Goal: Task Accomplishment & Management: Manage account settings

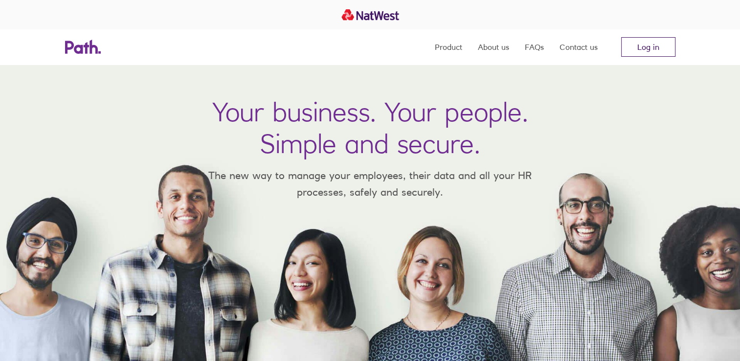
click at [651, 48] on link "Log in" at bounding box center [648, 47] width 54 height 20
click at [650, 46] on link "Log in" at bounding box center [648, 47] width 54 height 20
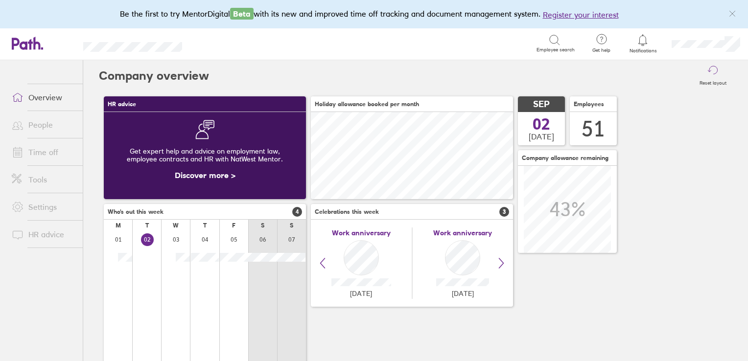
scroll to position [87, 202]
click at [49, 147] on link "Time off" at bounding box center [43, 152] width 79 height 20
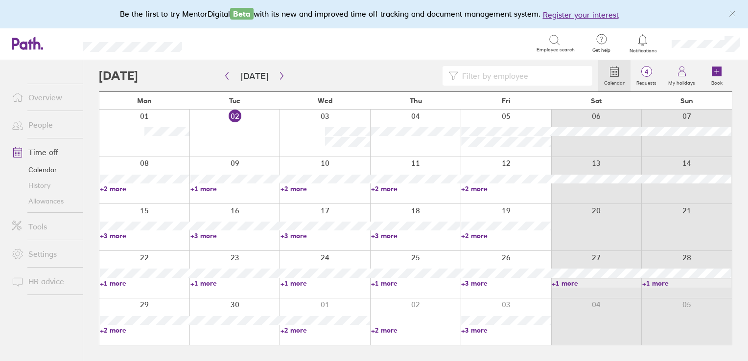
click at [483, 78] on input at bounding box center [522, 76] width 128 height 19
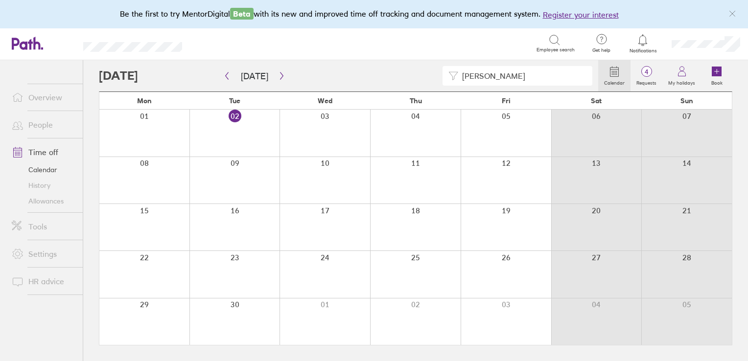
type input "nicola nicholson"
click at [47, 130] on link "People" at bounding box center [43, 125] width 79 height 20
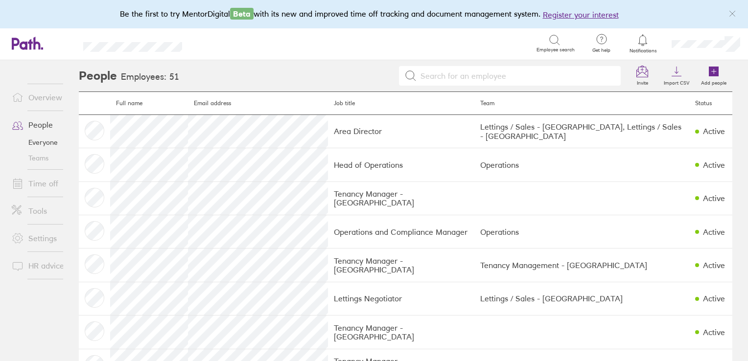
click at [563, 44] on div at bounding box center [568, 40] width 38 height 12
click at [553, 76] on input at bounding box center [528, 76] width 174 height 19
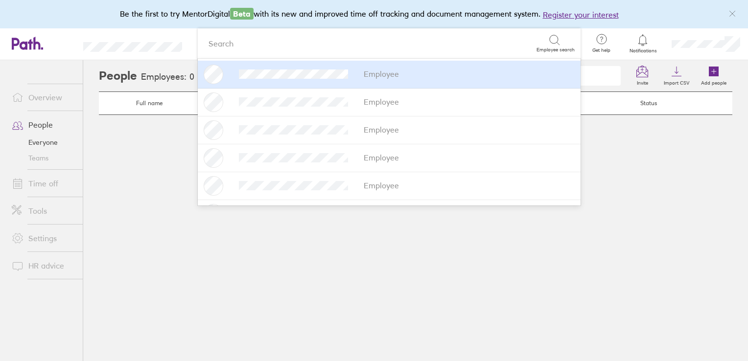
type input "nico;"
click at [414, 47] on div "Search" at bounding box center [370, 43] width 333 height 15
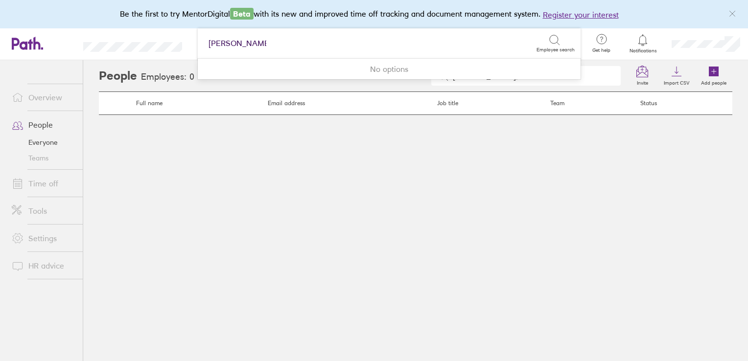
type input "nicola nicholson"
type input "n"
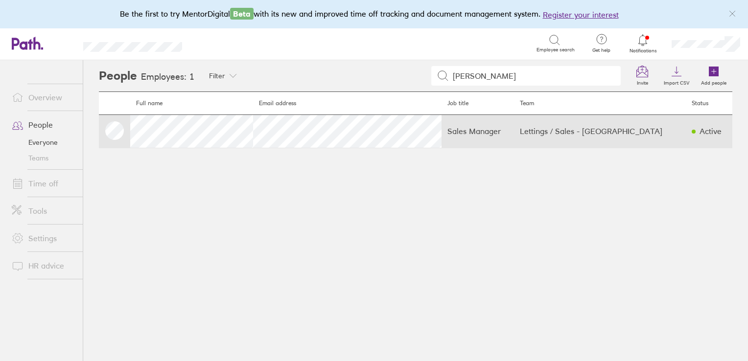
type input "nicola"
click at [654, 135] on td "Lettings / Sales - Darlington" at bounding box center [600, 131] width 172 height 33
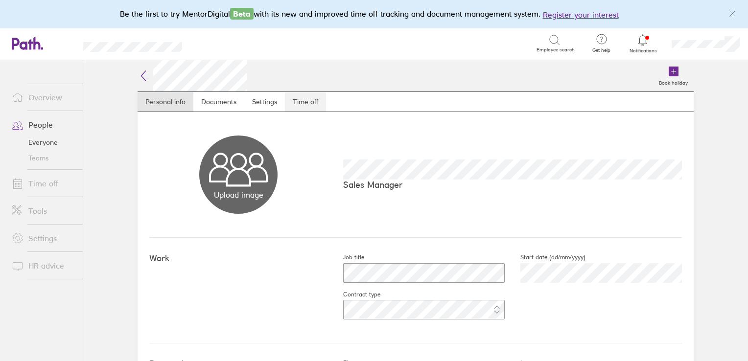
click at [302, 101] on link "Time off" at bounding box center [305, 102] width 41 height 20
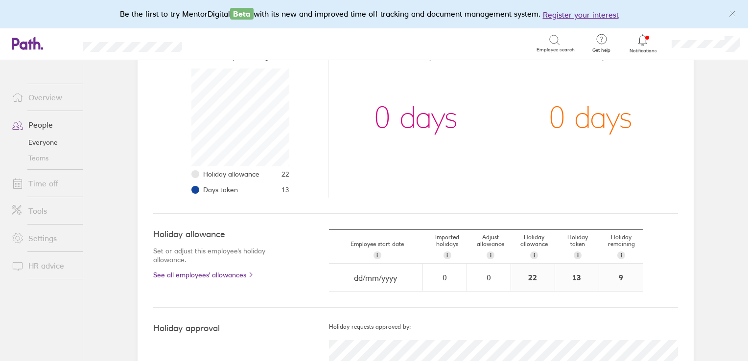
scroll to position [147, 0]
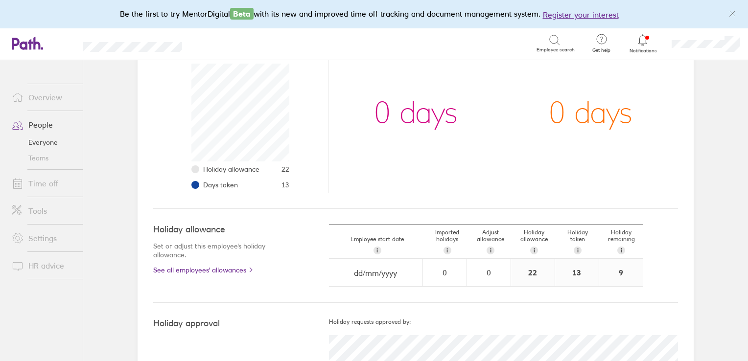
click at [41, 187] on link "Time off" at bounding box center [43, 184] width 79 height 20
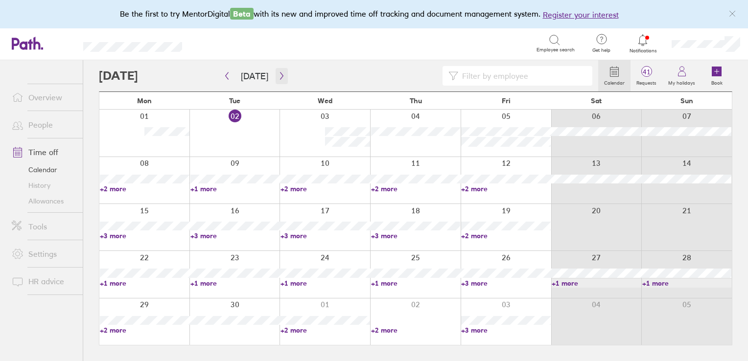
click at [278, 77] on icon "button" at bounding box center [281, 76] width 7 height 8
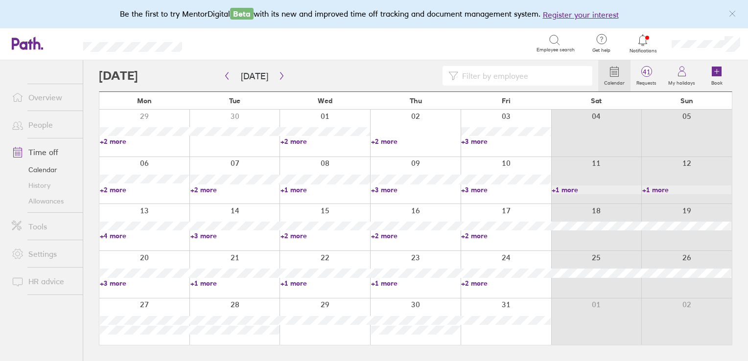
click at [389, 187] on link "+3 more" at bounding box center [416, 189] width 90 height 9
click at [483, 189] on link "+3 more" at bounding box center [506, 189] width 90 height 9
click at [295, 192] on link "+1 more" at bounding box center [325, 189] width 90 height 9
click at [296, 189] on link "+1 more" at bounding box center [325, 189] width 90 height 9
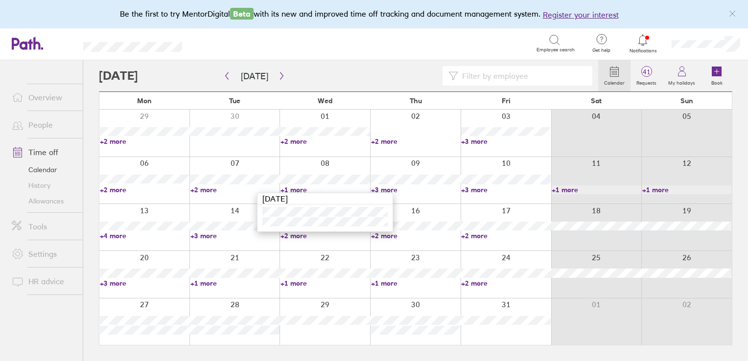
click at [215, 187] on link "+2 more" at bounding box center [235, 189] width 90 height 9
click at [207, 188] on link "+2 more" at bounding box center [235, 189] width 90 height 9
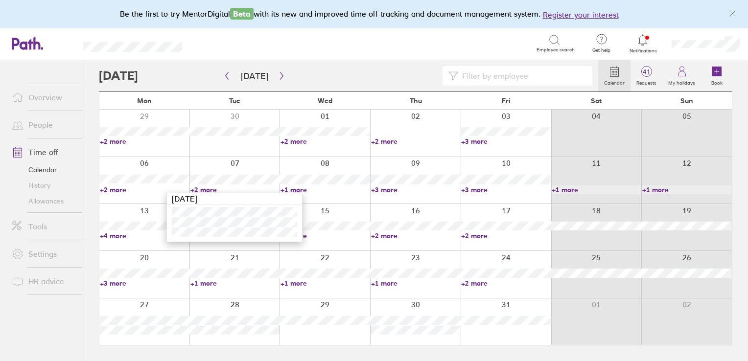
click at [122, 188] on link "+2 more" at bounding box center [145, 189] width 90 height 9
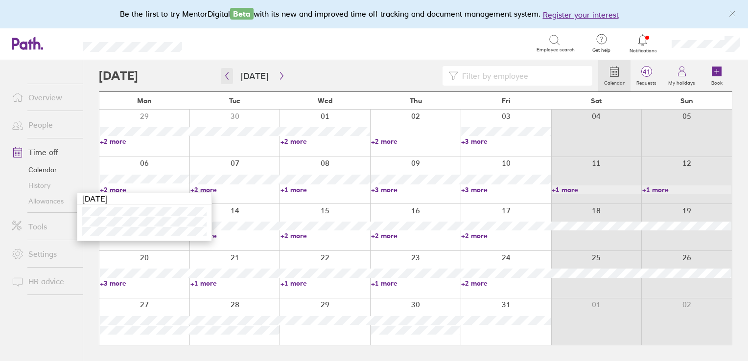
click at [228, 75] on icon "button" at bounding box center [226, 76] width 7 height 8
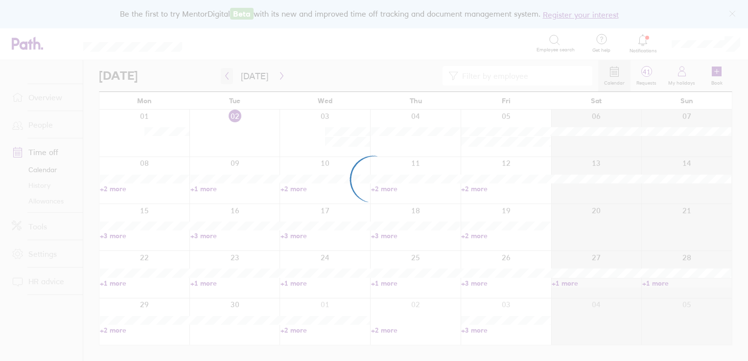
click at [228, 75] on div at bounding box center [374, 180] width 748 height 361
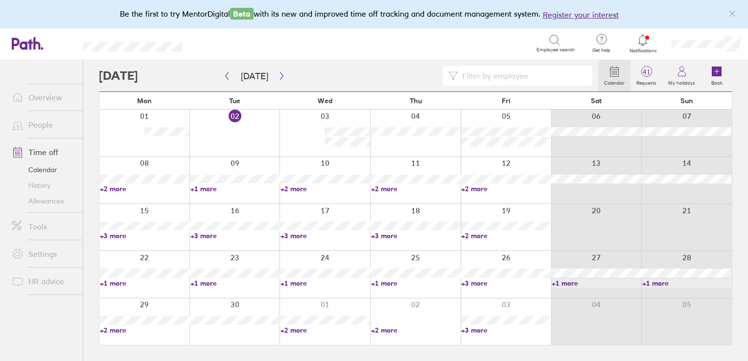
click at [614, 76] on icon at bounding box center [614, 72] width 8 height 9
click at [226, 73] on icon "button" at bounding box center [226, 76] width 7 height 8
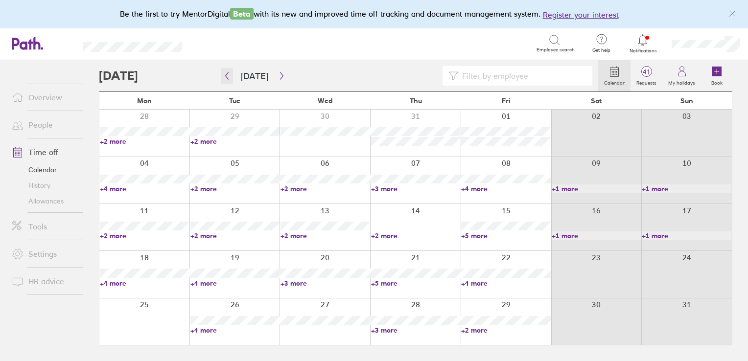
click at [224, 73] on icon "button" at bounding box center [226, 76] width 7 height 8
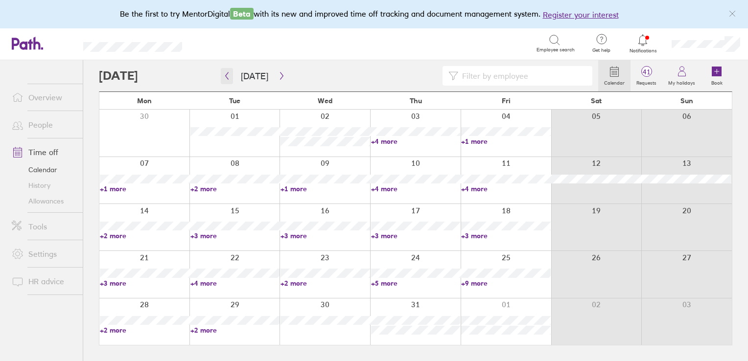
click at [224, 73] on icon "button" at bounding box center [226, 76] width 7 height 8
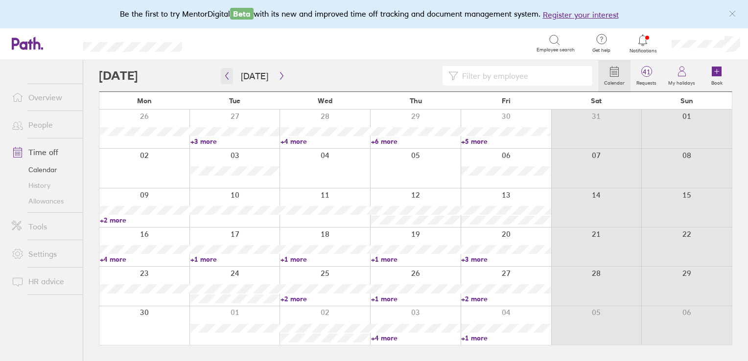
click at [221, 68] on button "button" at bounding box center [227, 76] width 12 height 16
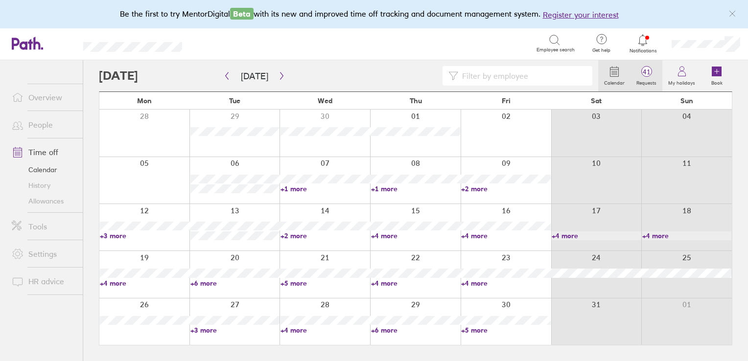
click at [644, 80] on label "Requests" at bounding box center [646, 81] width 32 height 9
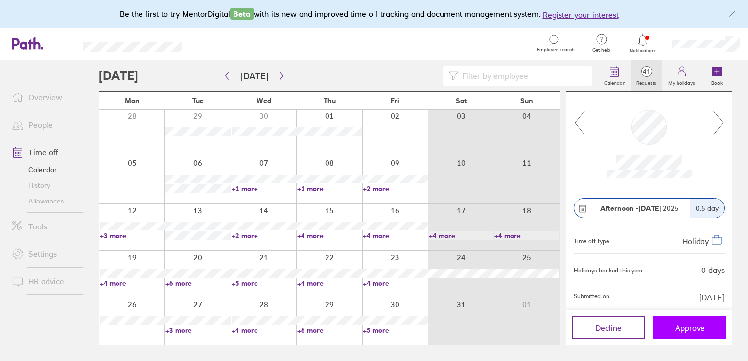
click at [693, 324] on span "Approve" at bounding box center [690, 327] width 30 height 9
click at [690, 327] on span "Approve" at bounding box center [690, 327] width 30 height 9
click at [677, 325] on span "Approve" at bounding box center [690, 327] width 30 height 9
click at [721, 122] on icon at bounding box center [718, 123] width 12 height 26
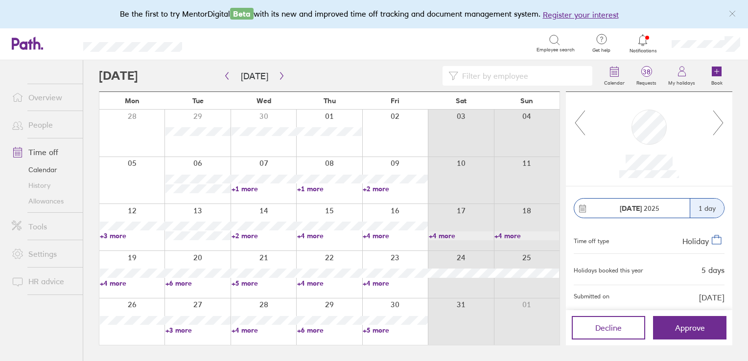
click at [714, 122] on icon at bounding box center [718, 123] width 12 height 26
click at [685, 323] on span "Approve" at bounding box center [690, 327] width 30 height 9
click at [720, 125] on icon at bounding box center [718, 123] width 12 height 26
click at [724, 123] on icon at bounding box center [718, 123] width 12 height 26
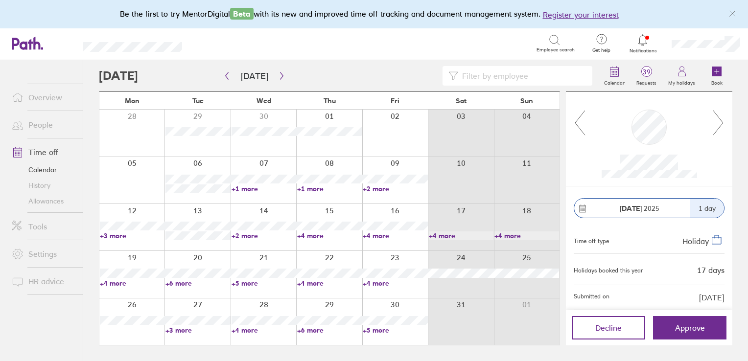
click at [724, 123] on icon at bounding box center [718, 123] width 12 height 26
click at [722, 123] on icon at bounding box center [718, 123] width 12 height 26
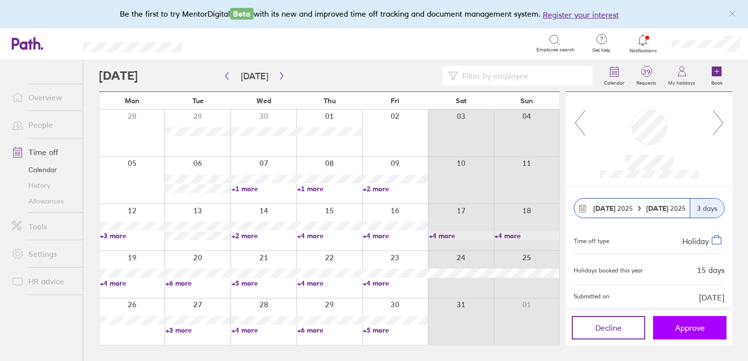
click at [690, 323] on span "Approve" at bounding box center [690, 327] width 30 height 9
click at [720, 124] on icon at bounding box center [718, 123] width 12 height 26
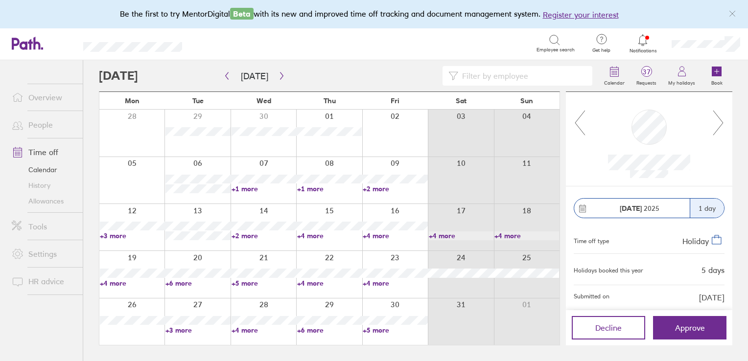
click at [720, 124] on icon at bounding box center [718, 123] width 12 height 26
click at [244, 280] on link "+5 more" at bounding box center [263, 283] width 65 height 9
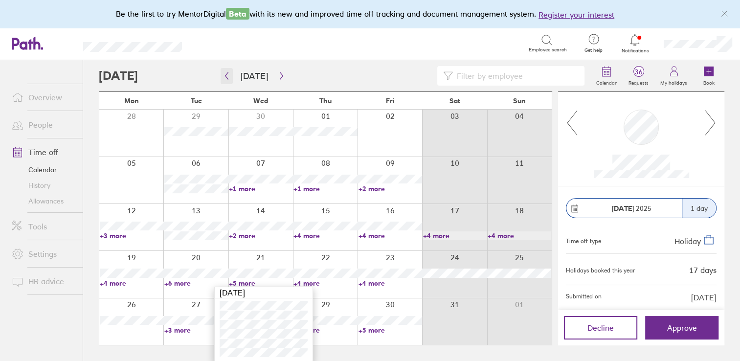
click at [226, 77] on icon "button" at bounding box center [227, 75] width 3 height 7
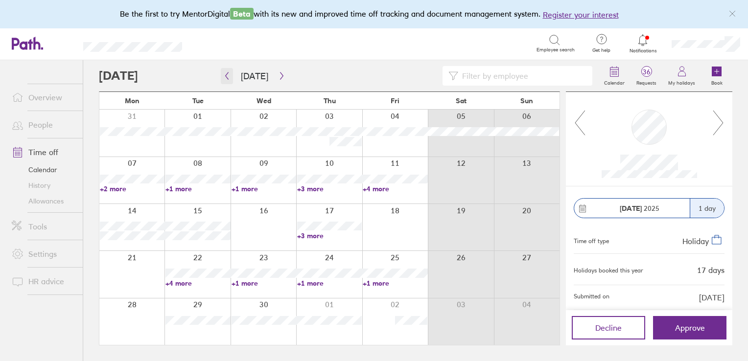
click at [227, 77] on icon "button" at bounding box center [226, 76] width 7 height 8
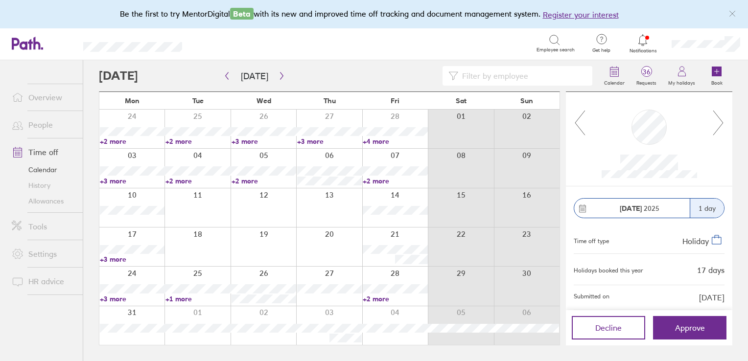
click at [122, 138] on link "+2 more" at bounding box center [132, 141] width 65 height 9
click at [226, 74] on icon "button" at bounding box center [226, 76] width 7 height 8
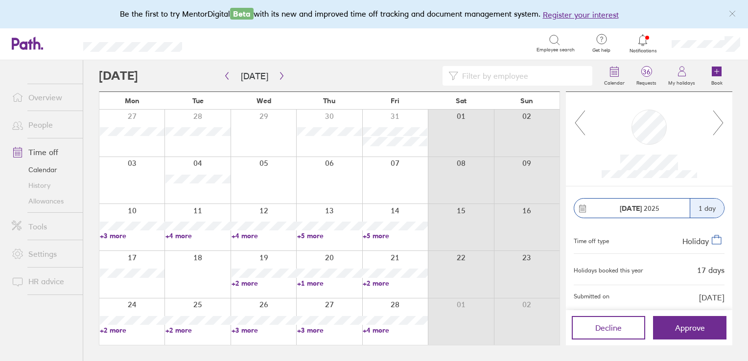
click at [243, 234] on link "+4 more" at bounding box center [263, 235] width 65 height 9
click at [227, 75] on icon "button" at bounding box center [226, 76] width 7 height 8
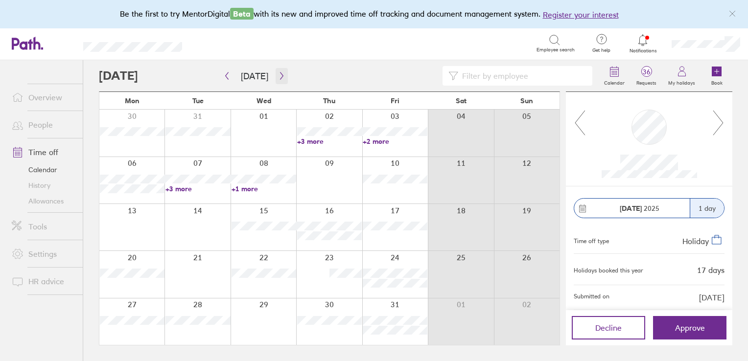
click at [280, 74] on icon "button" at bounding box center [281, 76] width 7 height 8
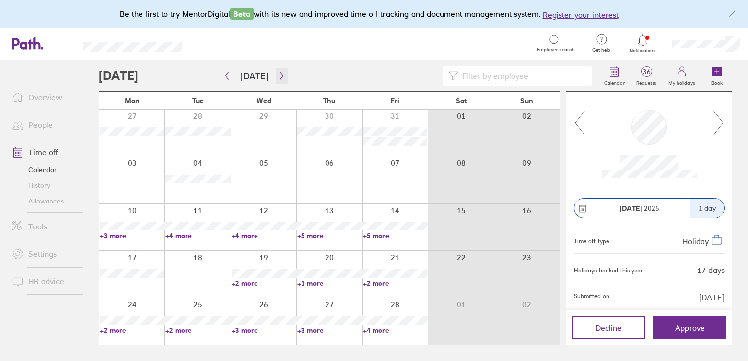
click at [280, 74] on icon "button" at bounding box center [281, 76] width 7 height 8
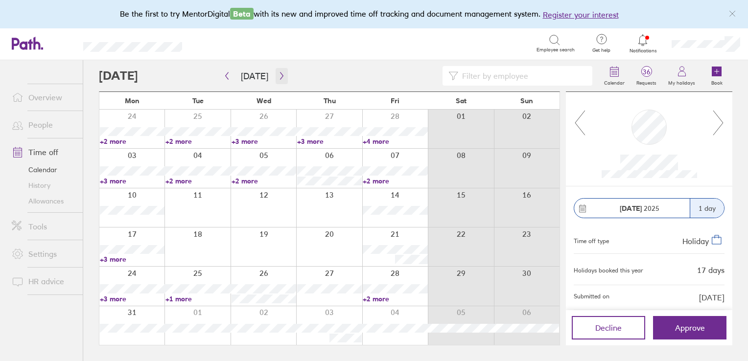
click at [280, 74] on icon "button" at bounding box center [281, 76] width 7 height 8
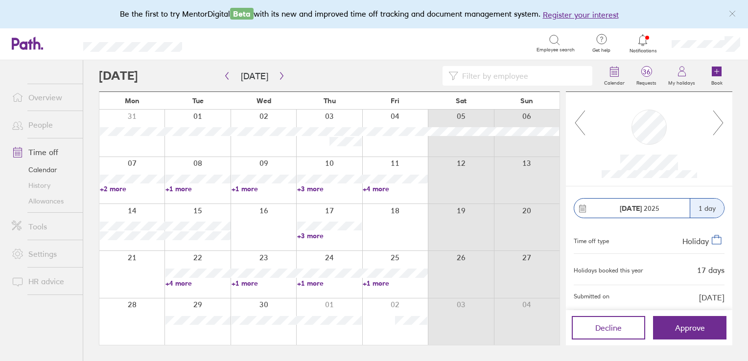
click at [186, 284] on link "+4 more" at bounding box center [197, 283] width 65 height 9
click at [254, 282] on link "+1 more" at bounding box center [263, 283] width 65 height 9
click at [278, 73] on icon "button" at bounding box center [281, 76] width 7 height 8
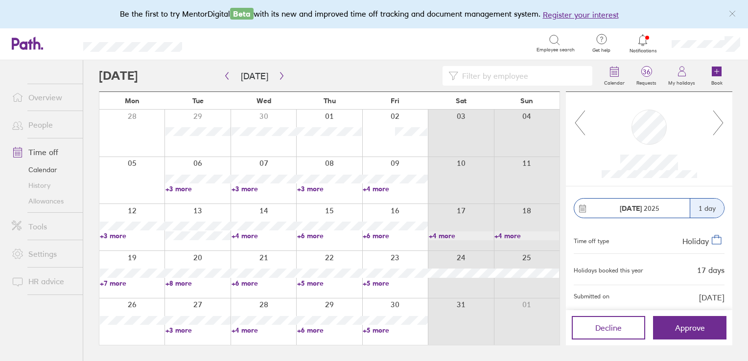
click at [241, 237] on link "+4 more" at bounding box center [263, 235] width 65 height 9
click at [184, 188] on link "+3 more" at bounding box center [197, 188] width 65 height 9
click at [320, 190] on link "+3 more" at bounding box center [329, 188] width 65 height 9
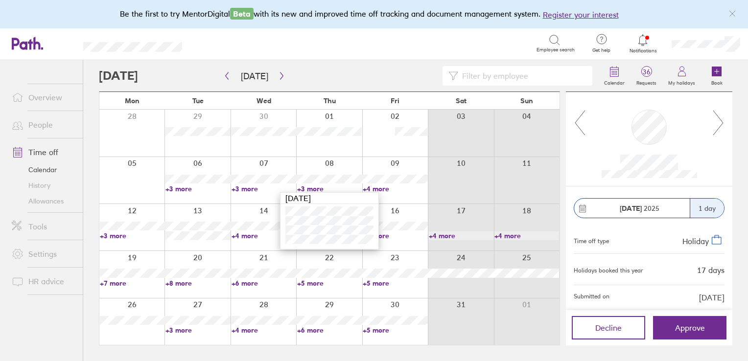
click at [372, 187] on link "+4 more" at bounding box center [395, 188] width 65 height 9
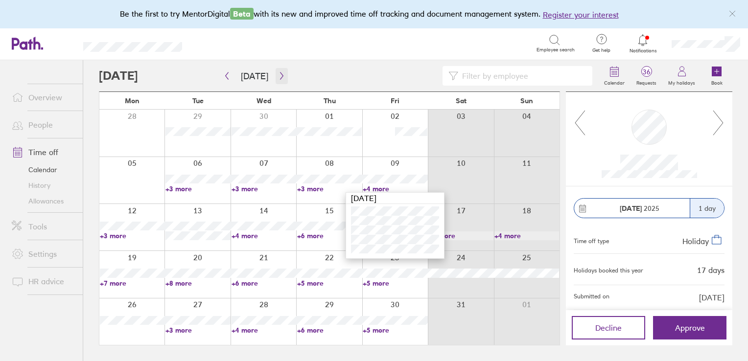
click at [283, 80] on button "button" at bounding box center [282, 76] width 12 height 16
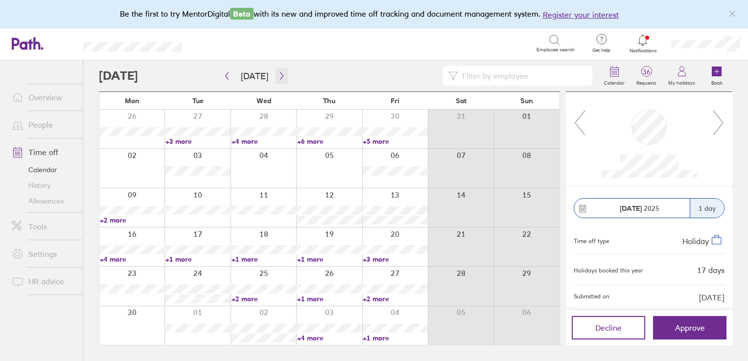
click at [278, 76] on icon "button" at bounding box center [281, 76] width 7 height 8
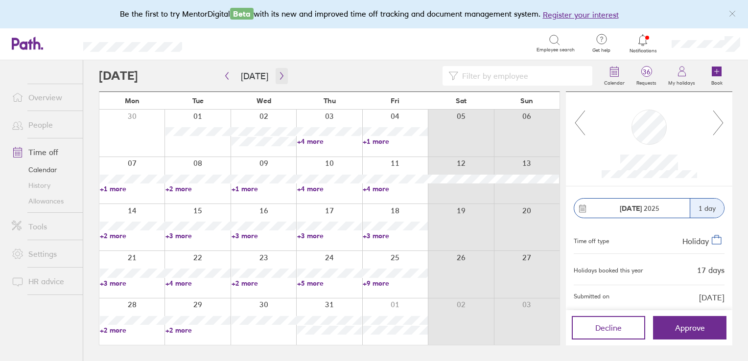
click at [278, 76] on icon "button" at bounding box center [281, 76] width 7 height 8
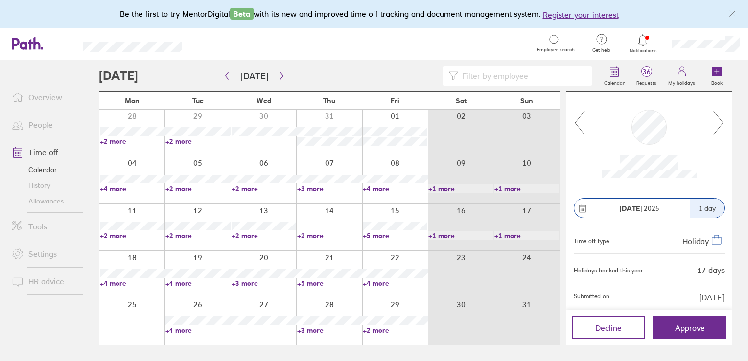
click at [188, 280] on link "+4 more" at bounding box center [197, 283] width 65 height 9
click at [278, 75] on icon "button" at bounding box center [281, 76] width 7 height 8
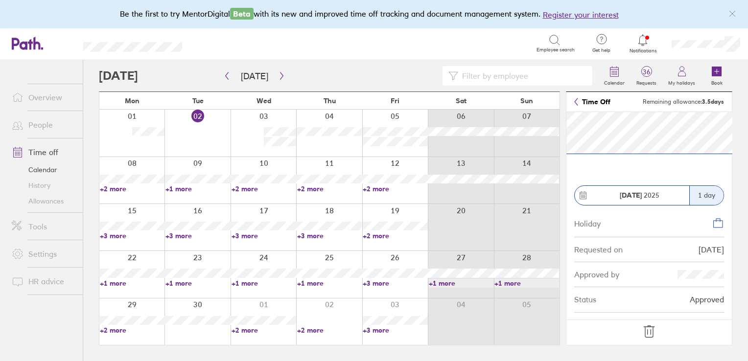
click at [126, 187] on link "+2 more" at bounding box center [132, 188] width 65 height 9
click at [238, 235] on link "+3 more" at bounding box center [263, 235] width 65 height 9
click at [130, 234] on link "+3 more" at bounding box center [132, 235] width 65 height 9
click at [123, 234] on link "+3 more" at bounding box center [132, 235] width 65 height 9
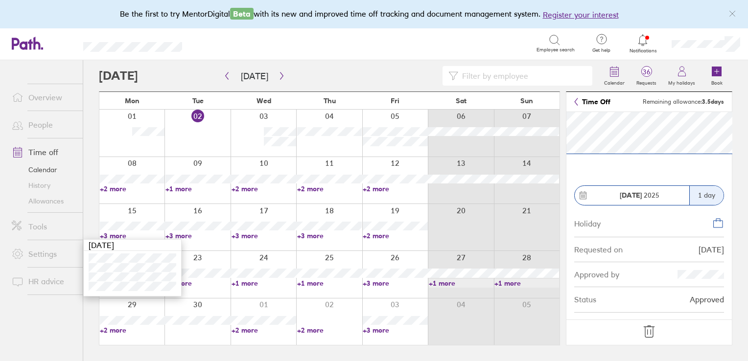
click at [181, 234] on link "+3 more" at bounding box center [197, 235] width 65 height 9
click at [319, 236] on link "+3 more" at bounding box center [329, 235] width 65 height 9
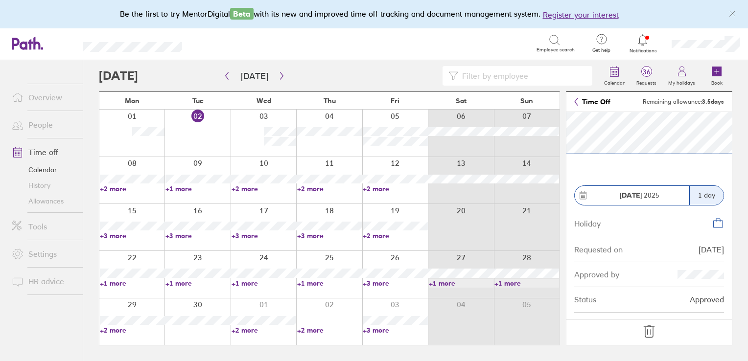
click at [319, 236] on link "+3 more" at bounding box center [329, 235] width 65 height 9
click at [382, 237] on link "+2 more" at bounding box center [395, 235] width 65 height 9
